Goal: Information Seeking & Learning: Learn about a topic

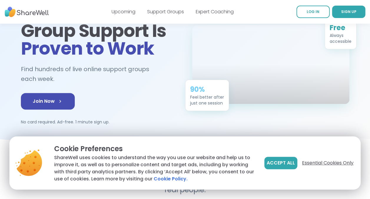
click at [332, 161] on span "Essential Cookies Only" at bounding box center [328, 162] width 52 height 7
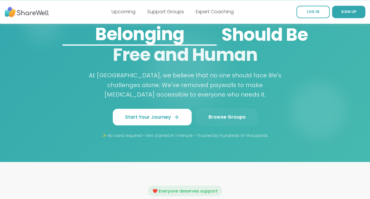
scroll to position [527, 0]
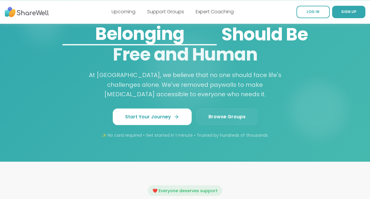
click at [227, 113] on span "Browse Groups" at bounding box center [227, 116] width 37 height 7
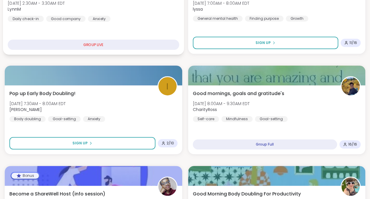
scroll to position [123, 0]
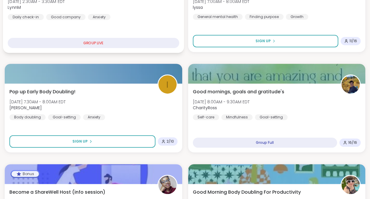
click at [182, 141] on div "Pop up Early Body Doubling! Wed, Oct 08 | 7:30AM - 8:00AM EDT Isabelle_DrResi B…" at bounding box center [94, 117] width 178 height 69
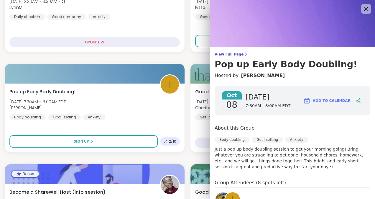
click at [362, 10] on icon at bounding box center [365, 8] width 7 height 7
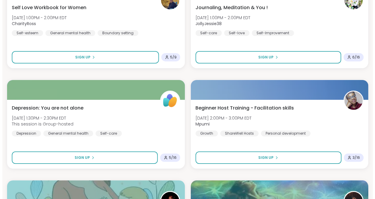
scroll to position [1004, 0]
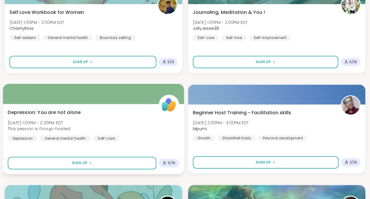
click at [167, 103] on img at bounding box center [169, 104] width 19 height 19
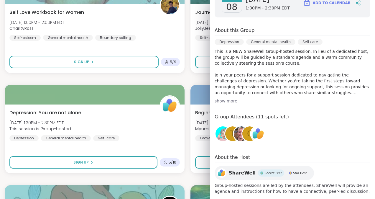
scroll to position [106, 0]
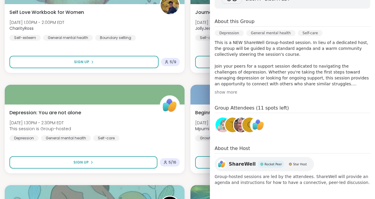
click at [218, 128] on img at bounding box center [222, 124] width 15 height 15
click at [234, 123] on img at bounding box center [241, 124] width 15 height 15
click at [225, 122] on div "t" at bounding box center [232, 124] width 15 height 15
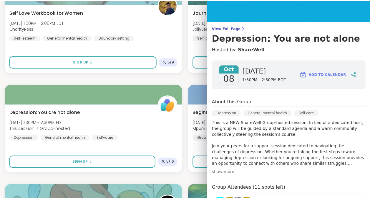
scroll to position [0, 0]
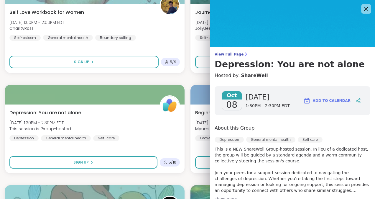
click at [362, 11] on icon at bounding box center [365, 8] width 7 height 7
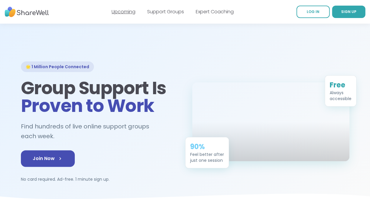
click at [124, 13] on link "Upcoming" at bounding box center [124, 11] width 24 height 7
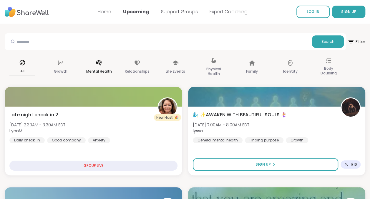
click at [95, 65] on div "Mental Health" at bounding box center [98, 66] width 35 height 29
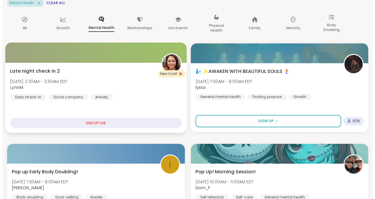
scroll to position [56, 0]
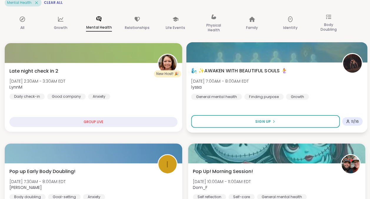
click at [349, 64] on img at bounding box center [352, 63] width 19 height 19
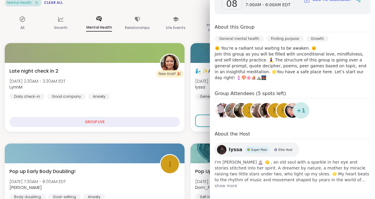
scroll to position [115, 0]
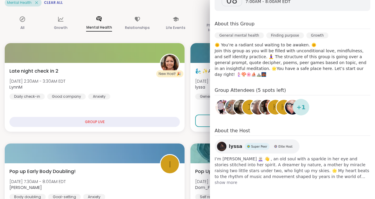
click at [223, 181] on span "show more" at bounding box center [293, 182] width 156 height 6
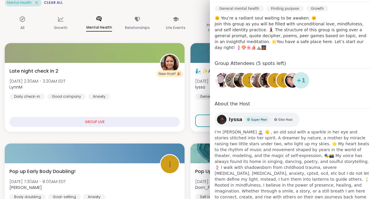
scroll to position [156, 0]
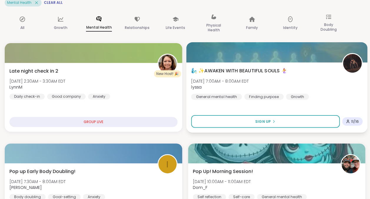
click at [352, 62] on img at bounding box center [352, 63] width 19 height 19
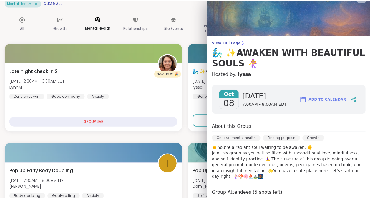
scroll to position [0, 0]
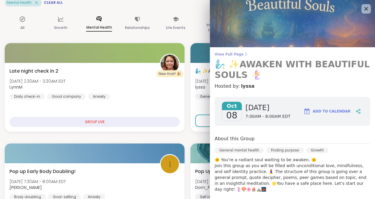
click at [243, 53] on icon at bounding box center [245, 54] width 5 height 5
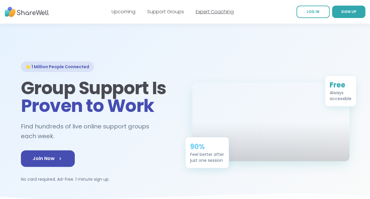
click at [211, 14] on link "Expert Coaching" at bounding box center [215, 11] width 38 height 7
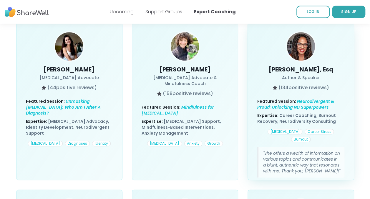
scroll to position [262, 0]
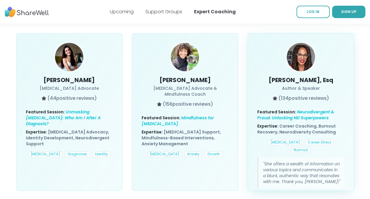
click at [304, 49] on img at bounding box center [301, 62] width 28 height 38
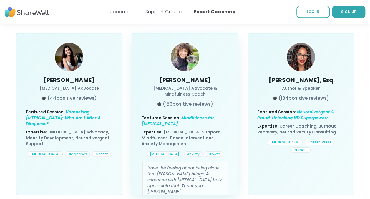
click at [189, 60] on img at bounding box center [185, 57] width 28 height 28
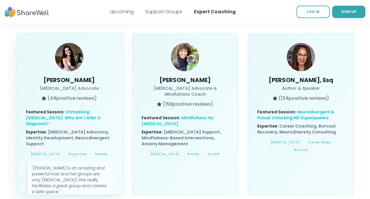
click at [77, 76] on h3 "Elena Carroll" at bounding box center [69, 80] width 87 height 8
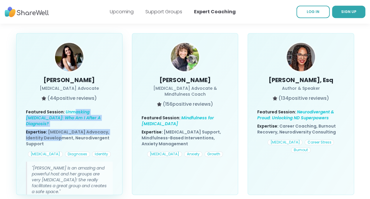
drag, startPoint x: 74, startPoint y: 93, endPoint x: 60, endPoint y: 137, distance: 46.0
click at [60, 137] on div "Elena Carroll Autism Advocate ( 44 positive reviews) Featured Session: Unmaskin…" at bounding box center [69, 113] width 106 height 161
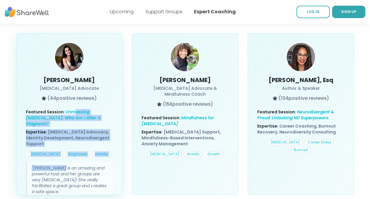
click at [60, 137] on div "Elena Carroll Autism Advocate ( 44 positive reviews) Featured Session: Unmaskin…" at bounding box center [69, 113] width 106 height 161
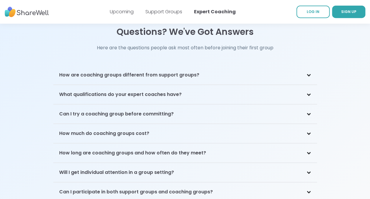
scroll to position [1241, 0]
click at [309, 113] on icon at bounding box center [309, 113] width 3 height 1
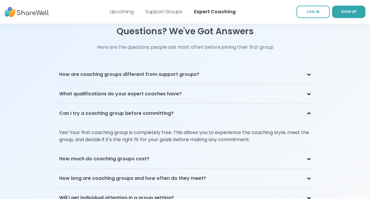
click at [308, 157] on icon at bounding box center [309, 158] width 5 height 3
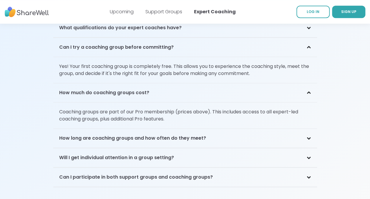
scroll to position [1307, 0]
click at [309, 168] on div "Can I participate in both support groups and coaching groups?" at bounding box center [185, 177] width 264 height 19
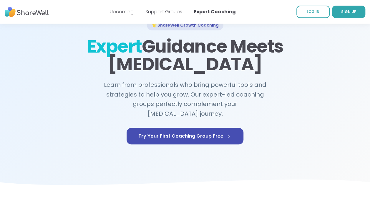
scroll to position [41, 0]
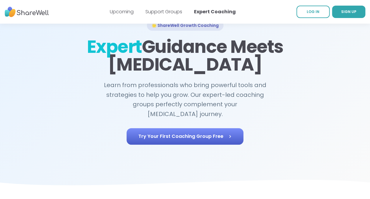
click at [207, 133] on span "Try Your First Coaching Group Free" at bounding box center [185, 136] width 93 height 7
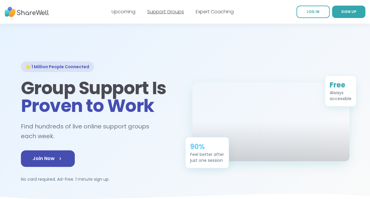
click at [164, 13] on link "Support Groups" at bounding box center [165, 11] width 37 height 7
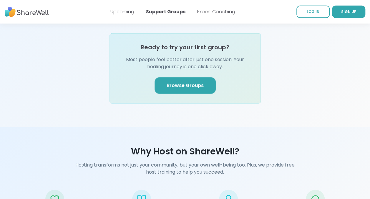
scroll to position [737, 0]
click at [178, 82] on span "Browse Groups" at bounding box center [185, 85] width 37 height 7
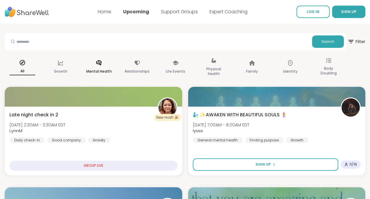
click at [103, 63] on div "Mental Health" at bounding box center [98, 66] width 35 height 29
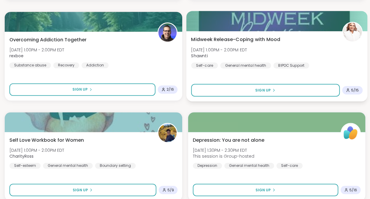
scroll to position [386, 0]
